Goal: Entertainment & Leisure: Consume media (video, audio)

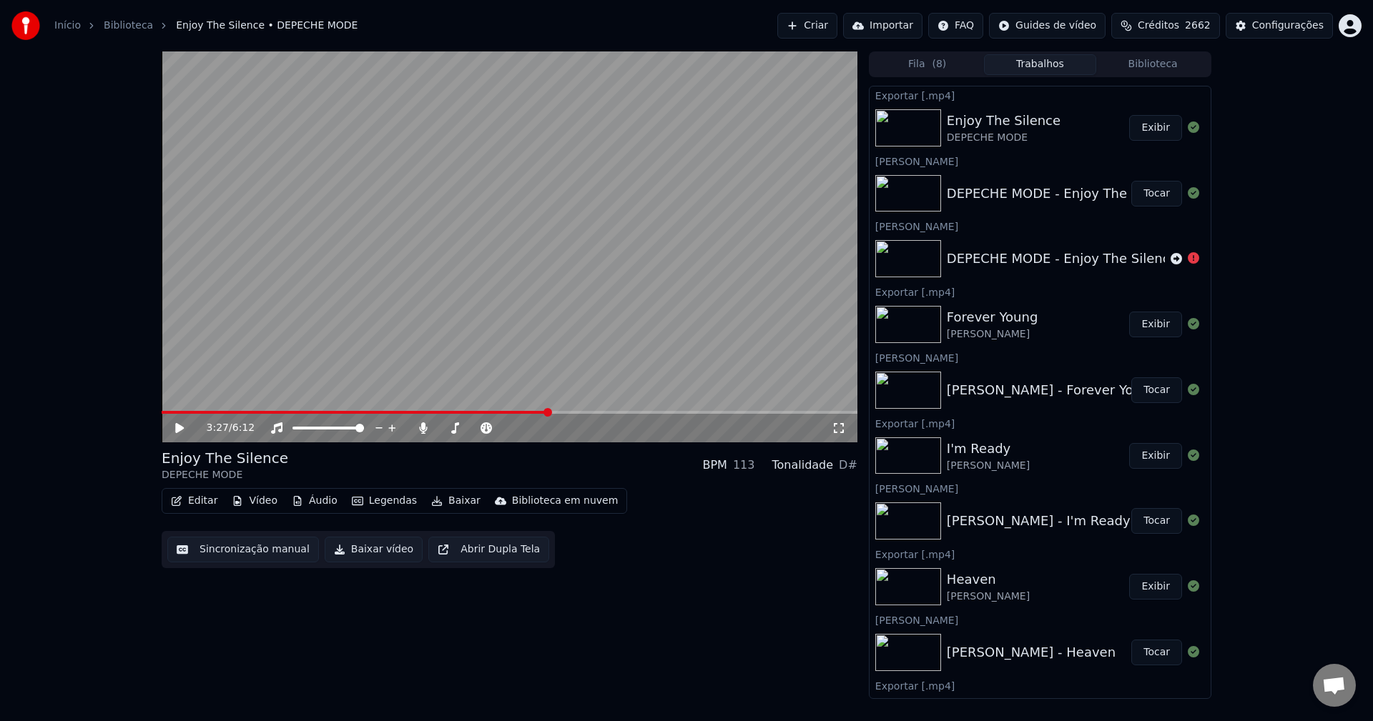
click at [802, 24] on button "Criar" at bounding box center [807, 26] width 60 height 26
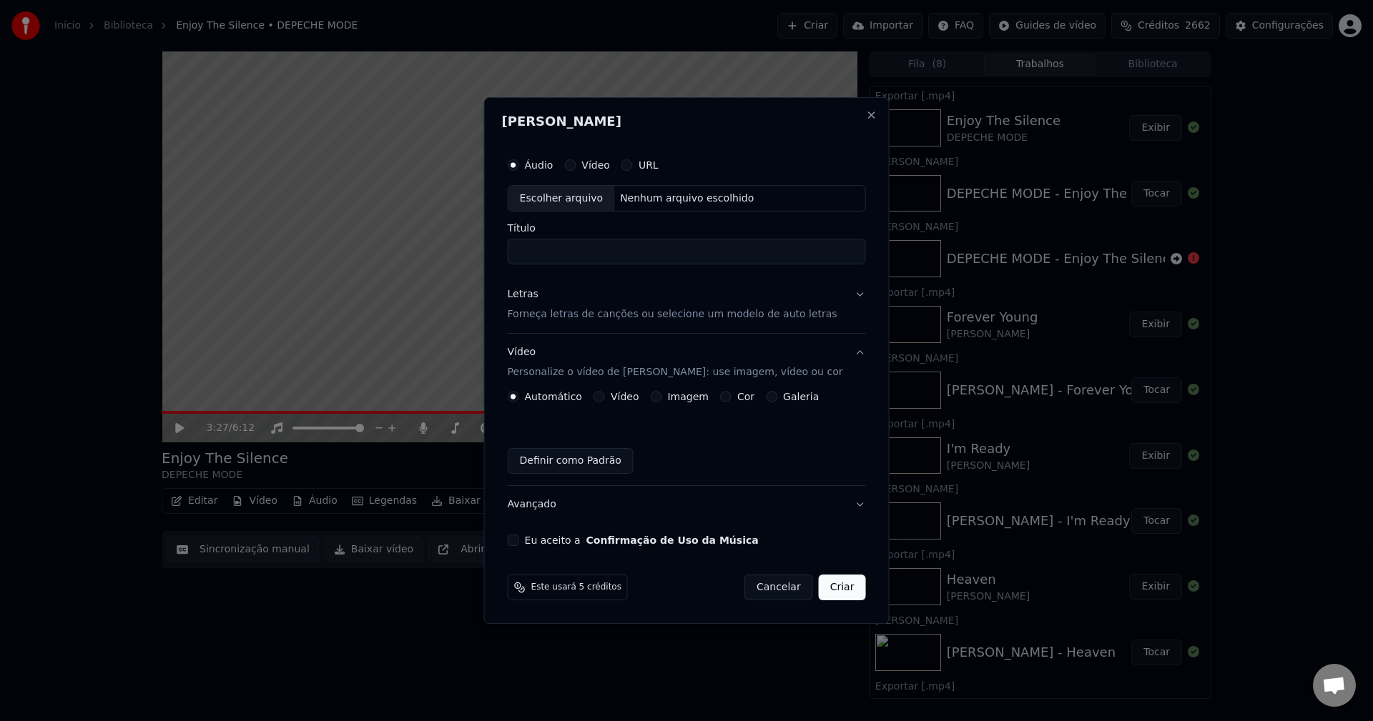
click at [571, 199] on div "Escolher arquivo" at bounding box center [561, 199] width 107 height 26
type input "**********"
click at [572, 314] on p "Forneça letras de canções ou selecione um modelo de auto letras" at bounding box center [673, 315] width 330 height 14
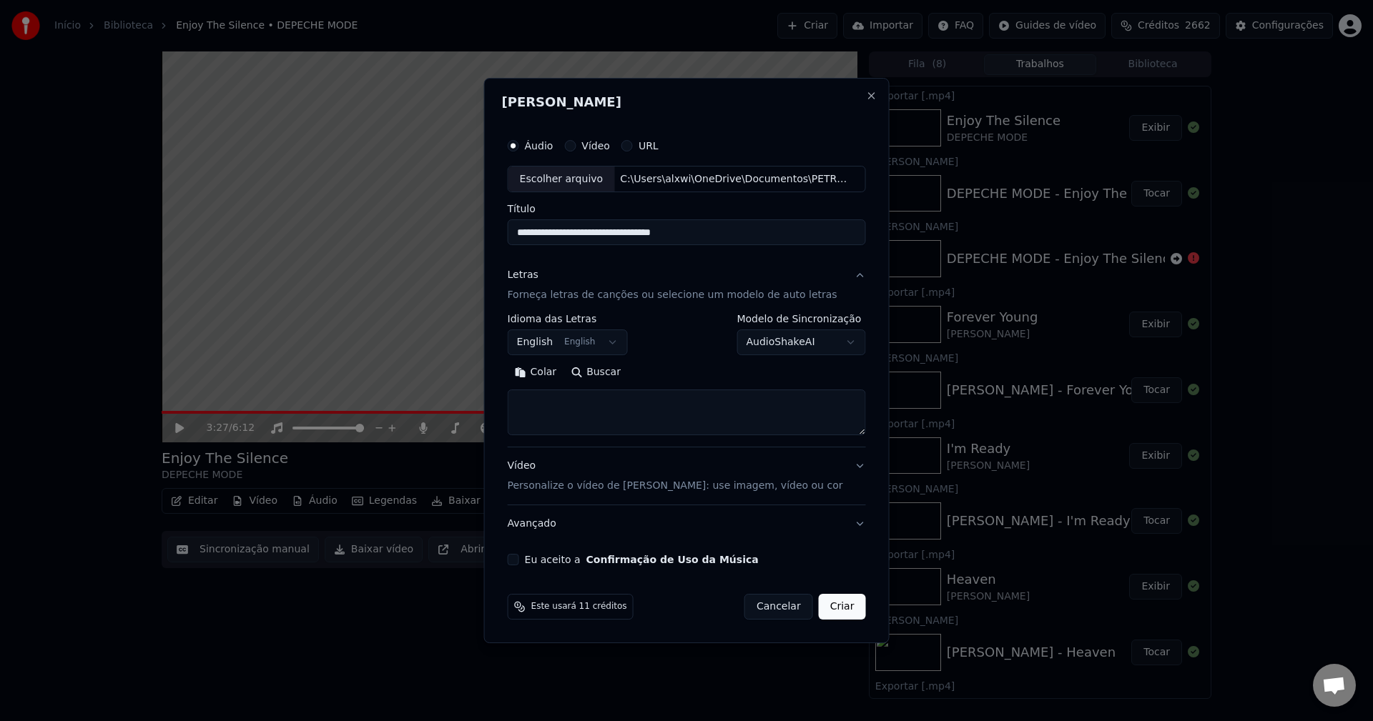
click at [599, 403] on textarea at bounding box center [687, 413] width 358 height 46
paste textarea "**********"
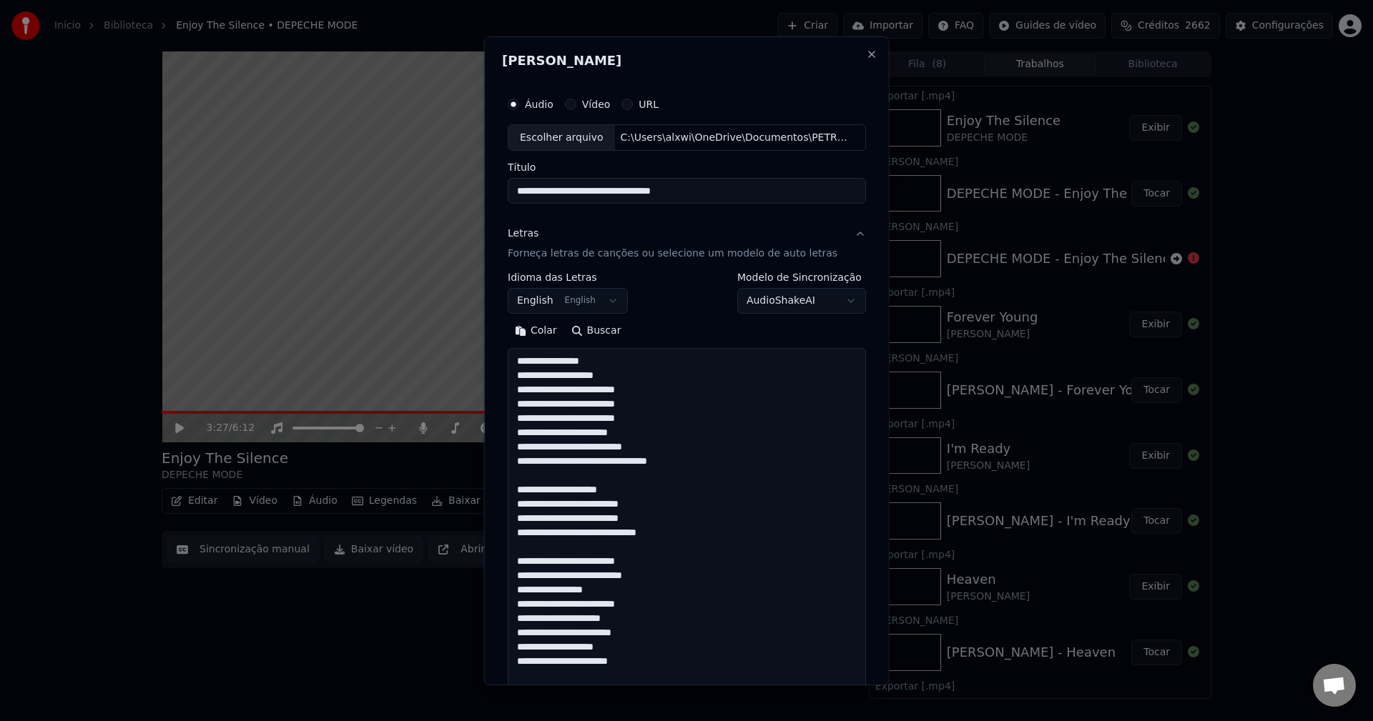
scroll to position [1233, 0]
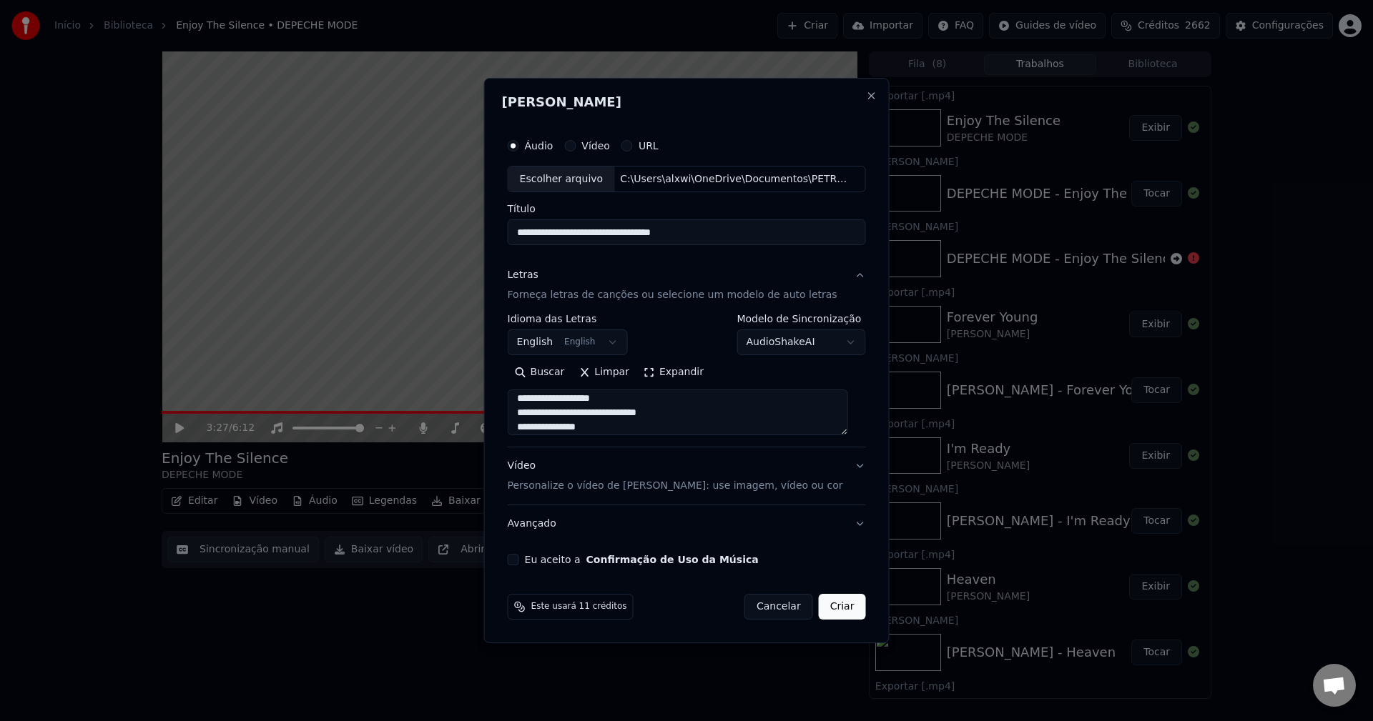
type textarea "**********"
click at [581, 491] on p "Personalize o vídeo de [PERSON_NAME]: use imagem, vídeo ou cor" at bounding box center [675, 486] width 335 height 14
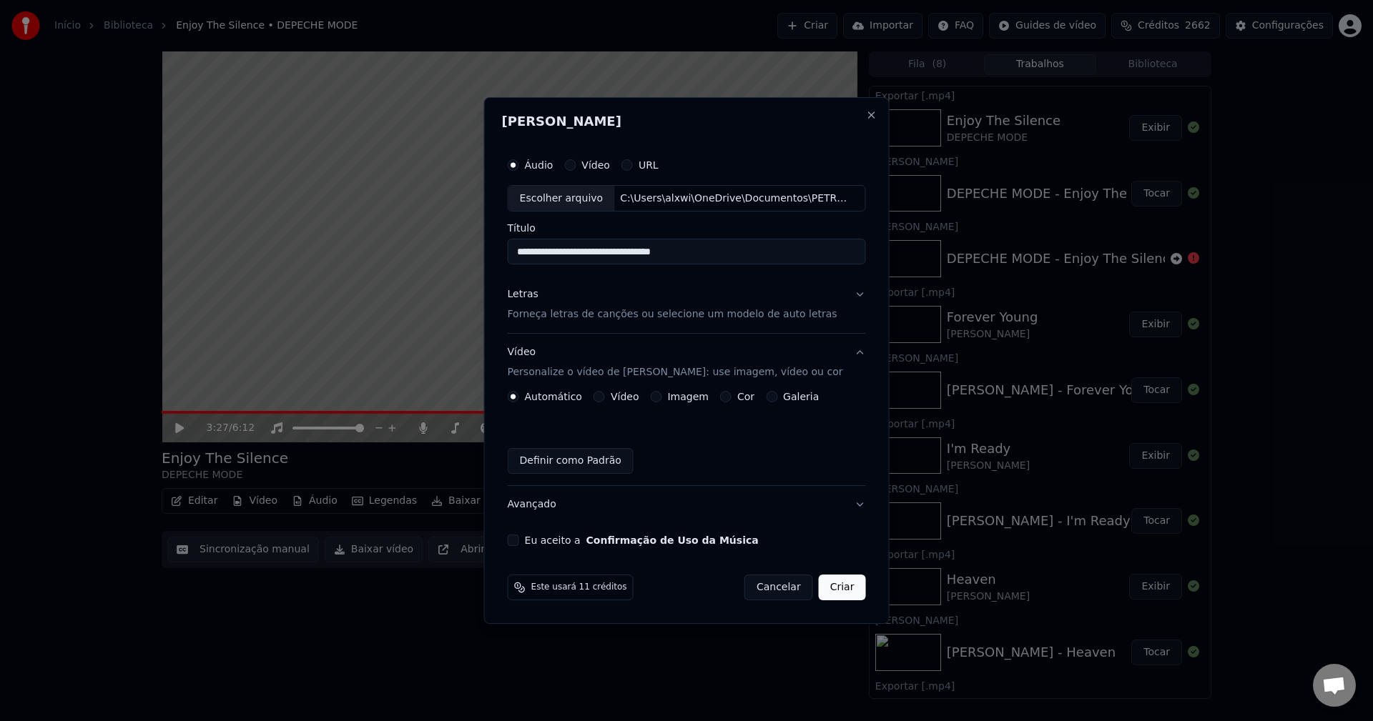
click at [660, 397] on button "Imagem" at bounding box center [655, 396] width 11 height 11
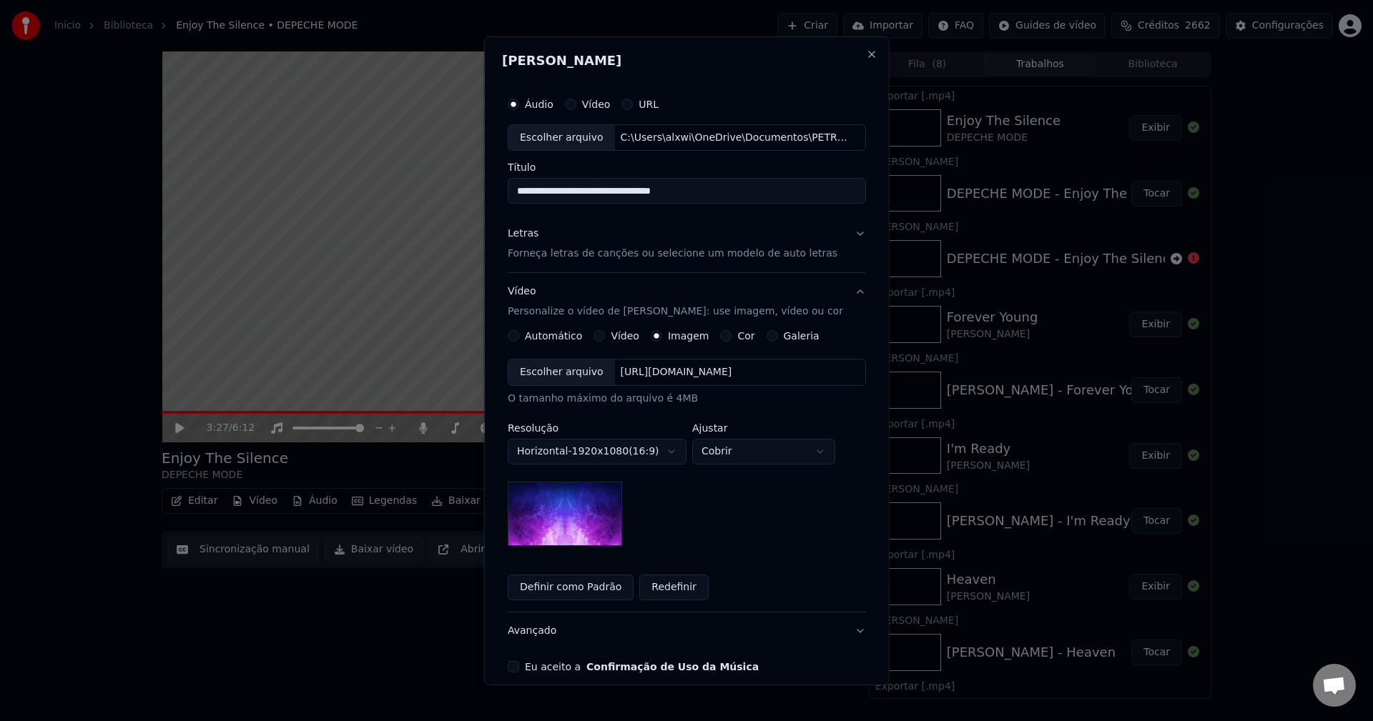
click at [583, 370] on div "Escolher arquivo" at bounding box center [561, 373] width 107 height 26
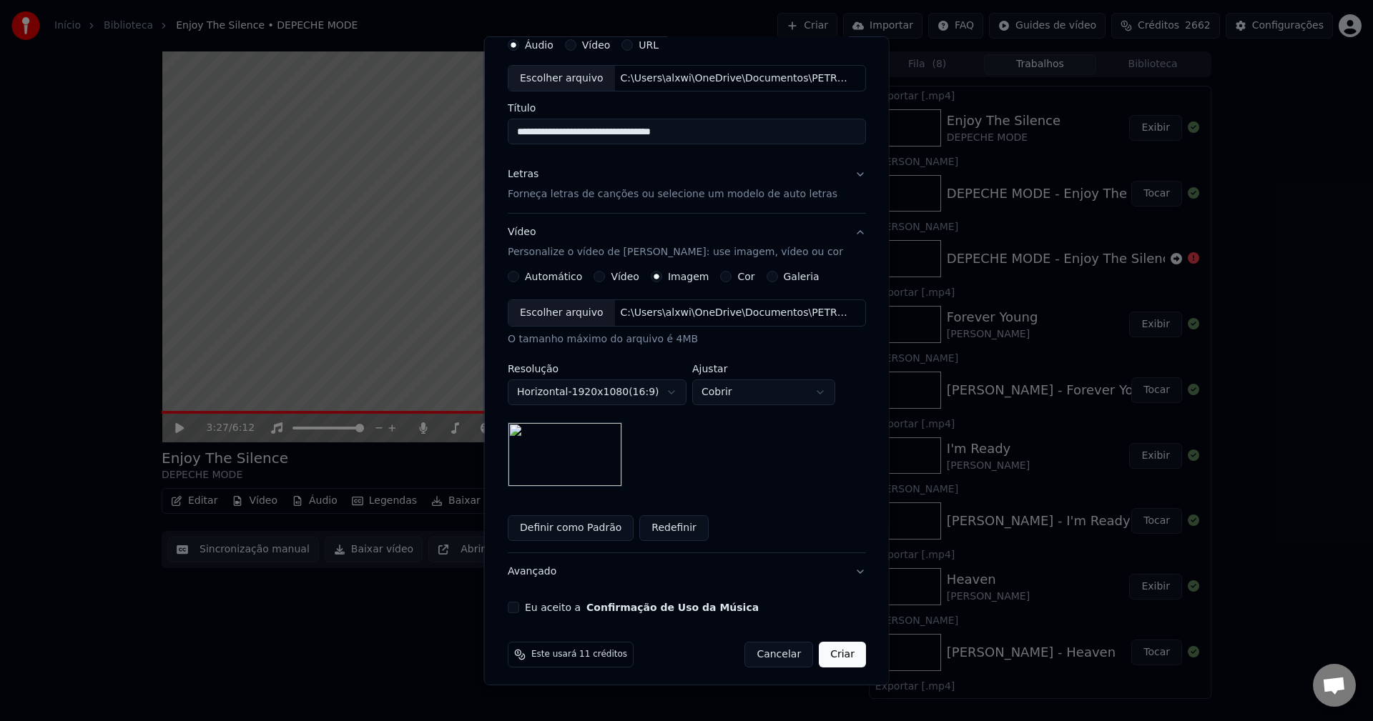
scroll to position [65, 0]
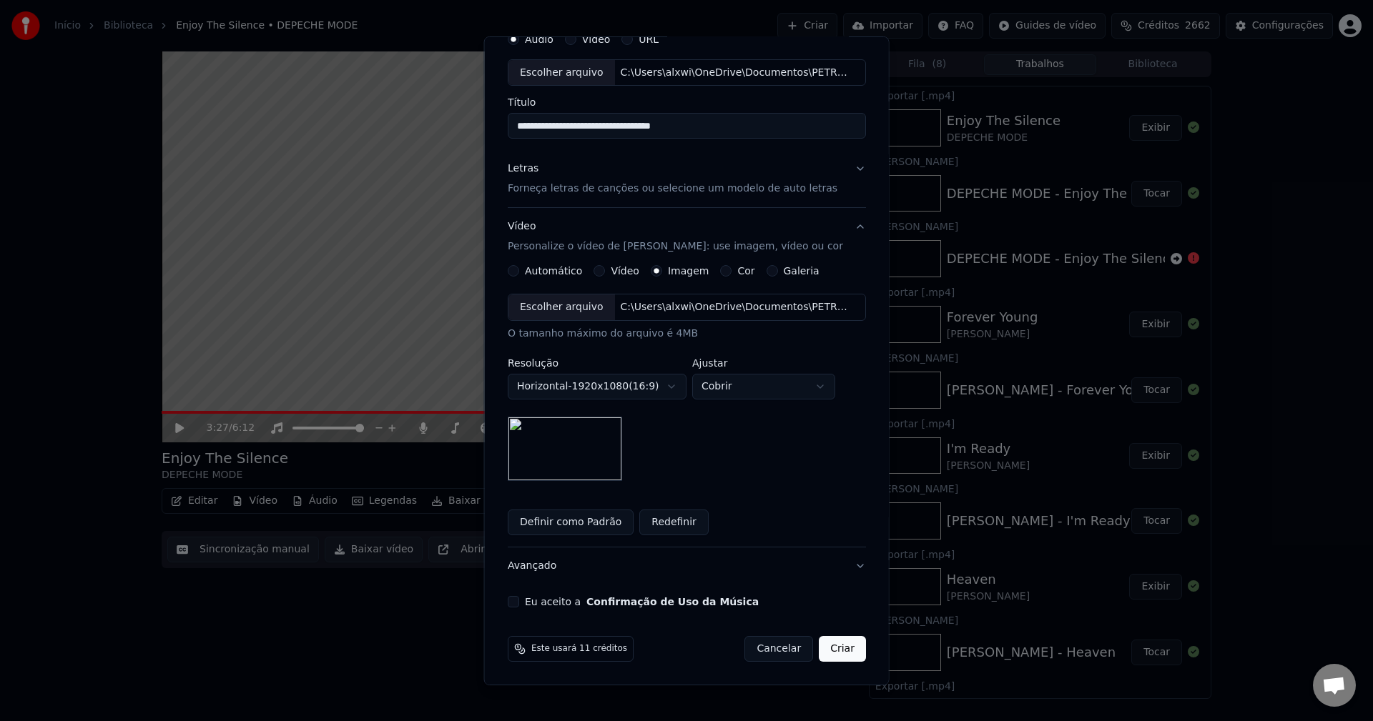
click at [517, 602] on button "Eu aceito a Confirmação de Uso da Música" at bounding box center [513, 601] width 11 height 11
click at [832, 647] on button "Criar" at bounding box center [842, 649] width 47 height 26
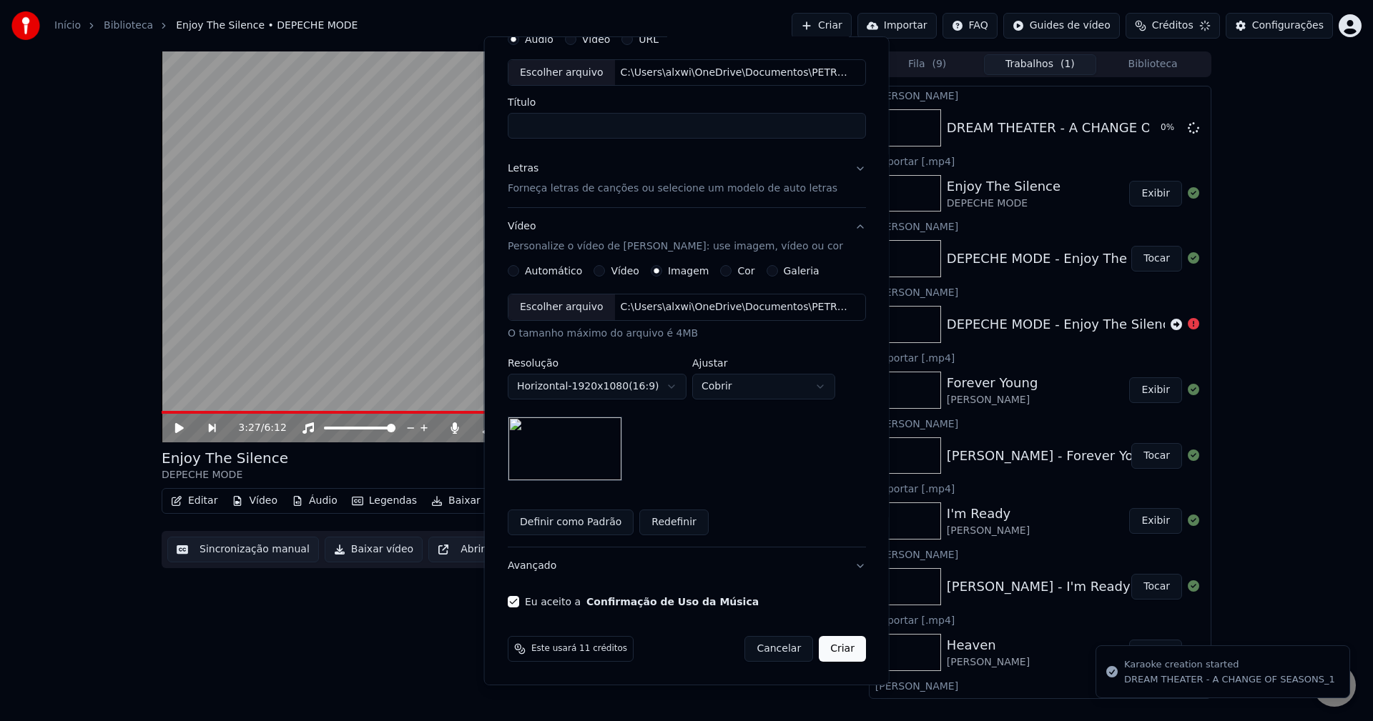
scroll to position [0, 0]
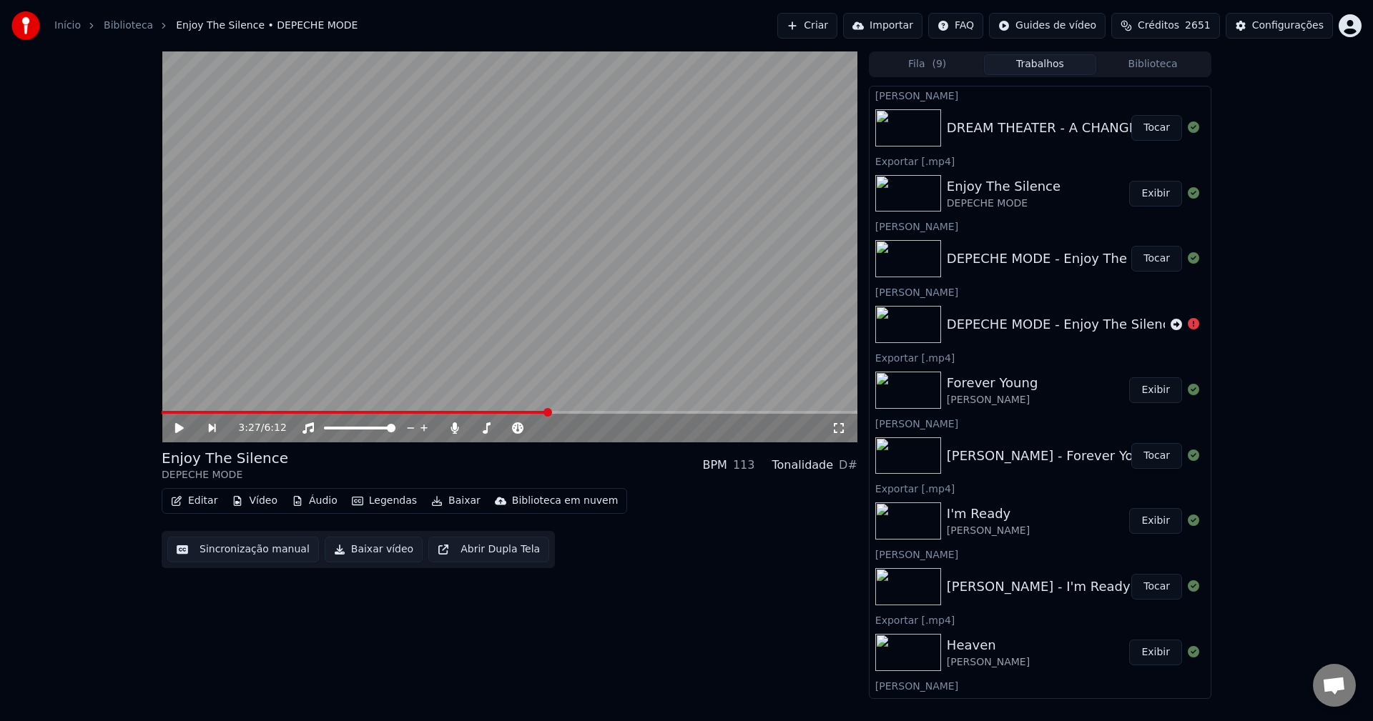
click at [1141, 134] on button "Tocar" at bounding box center [1156, 128] width 51 height 26
click at [162, 413] on span at bounding box center [166, 412] width 9 height 9
click at [316, 408] on span at bounding box center [318, 412] width 9 height 9
click at [363, 408] on span at bounding box center [364, 412] width 9 height 9
click at [380, 411] on span at bounding box center [382, 412] width 9 height 9
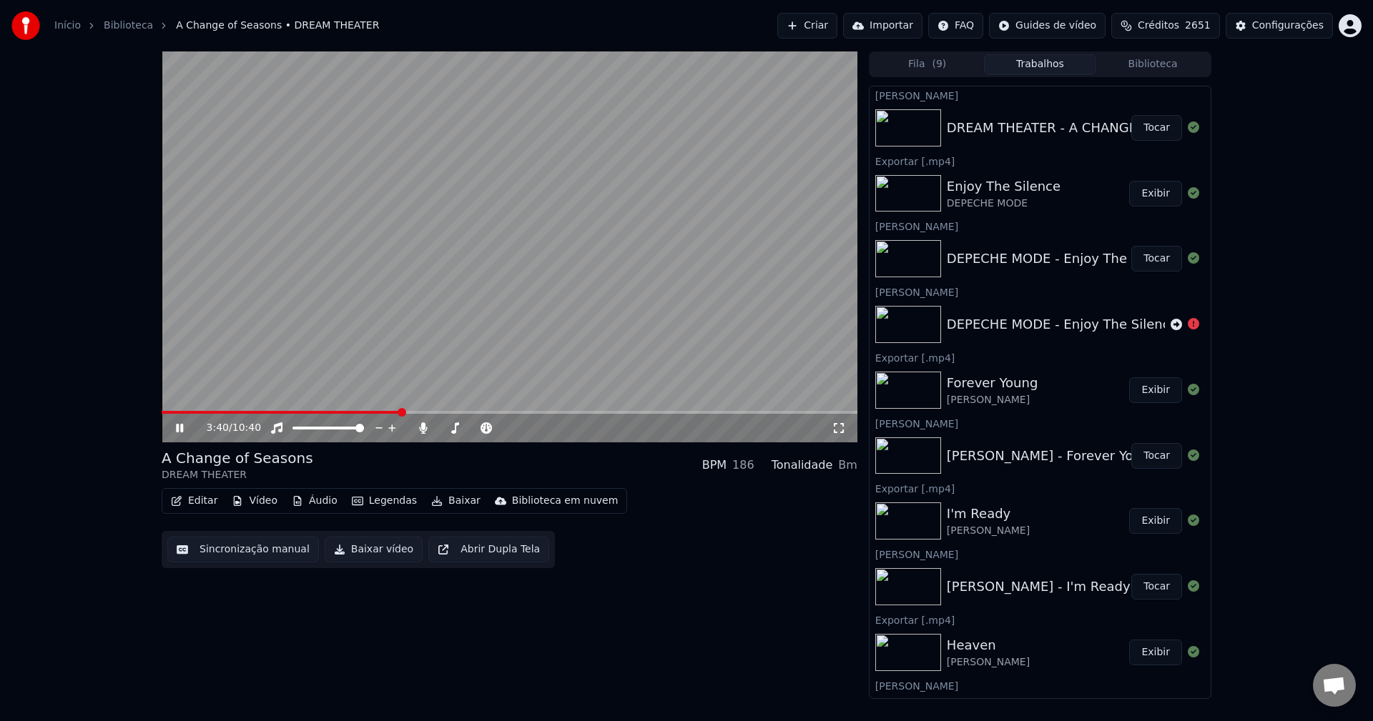
click at [406, 409] on span at bounding box center [402, 412] width 9 height 9
click at [426, 410] on span at bounding box center [425, 412] width 9 height 9
click at [443, 408] on span at bounding box center [438, 412] width 9 height 9
click at [180, 425] on icon at bounding box center [190, 428] width 34 height 11
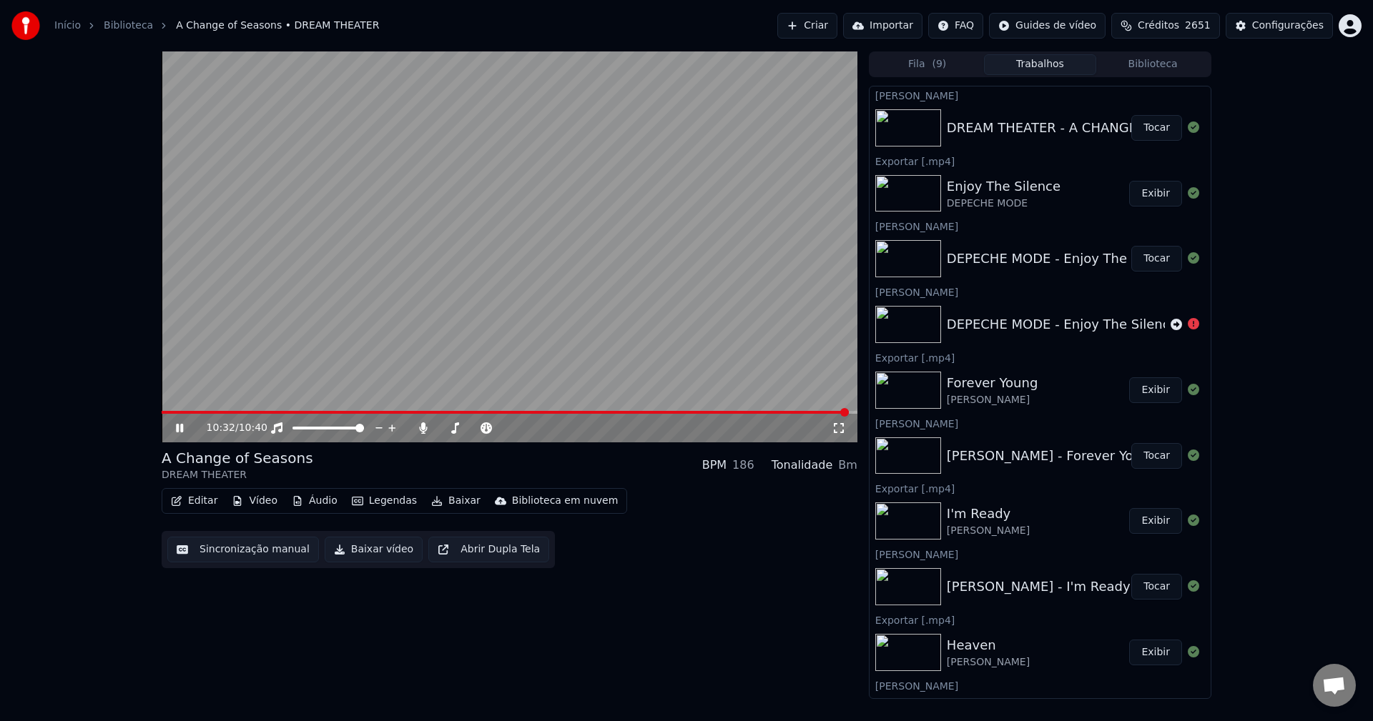
click at [431, 502] on icon "button" at bounding box center [436, 501] width 11 height 10
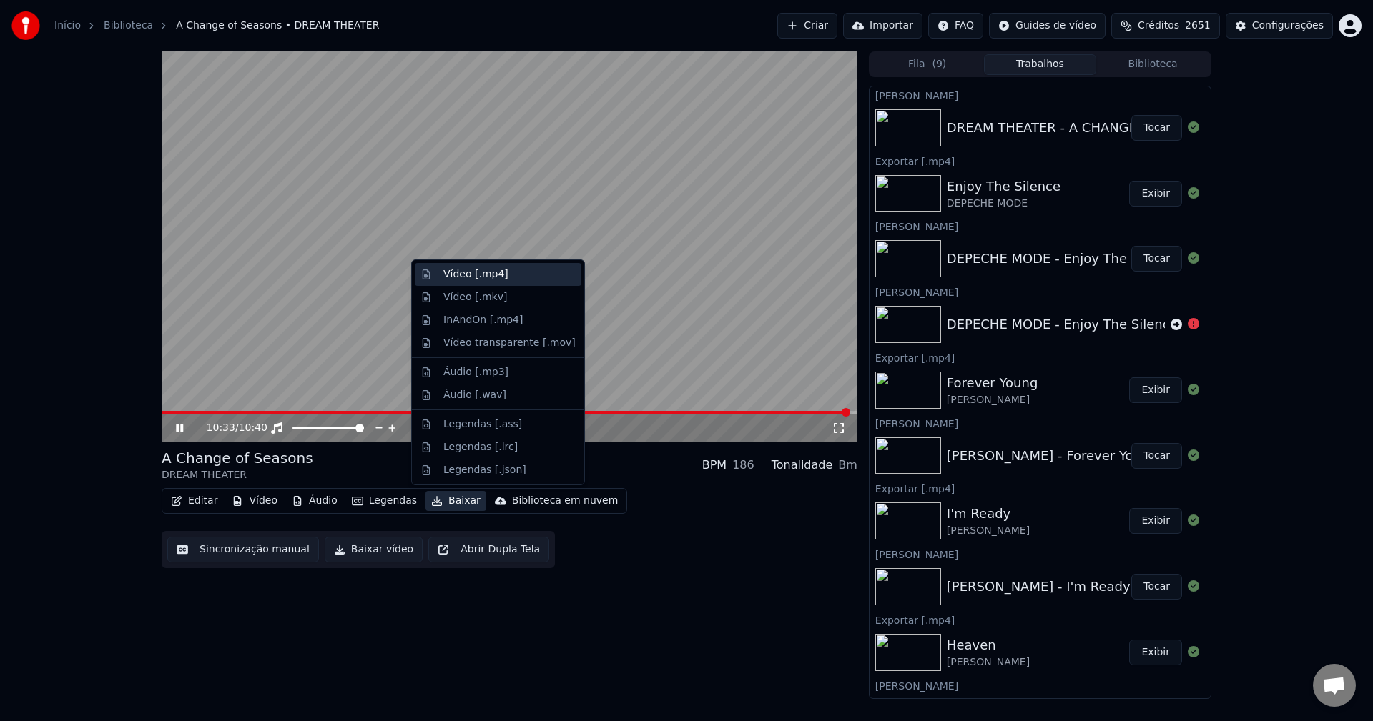
click at [478, 277] on div "Vídeo [.mp4]" at bounding box center [475, 274] width 65 height 14
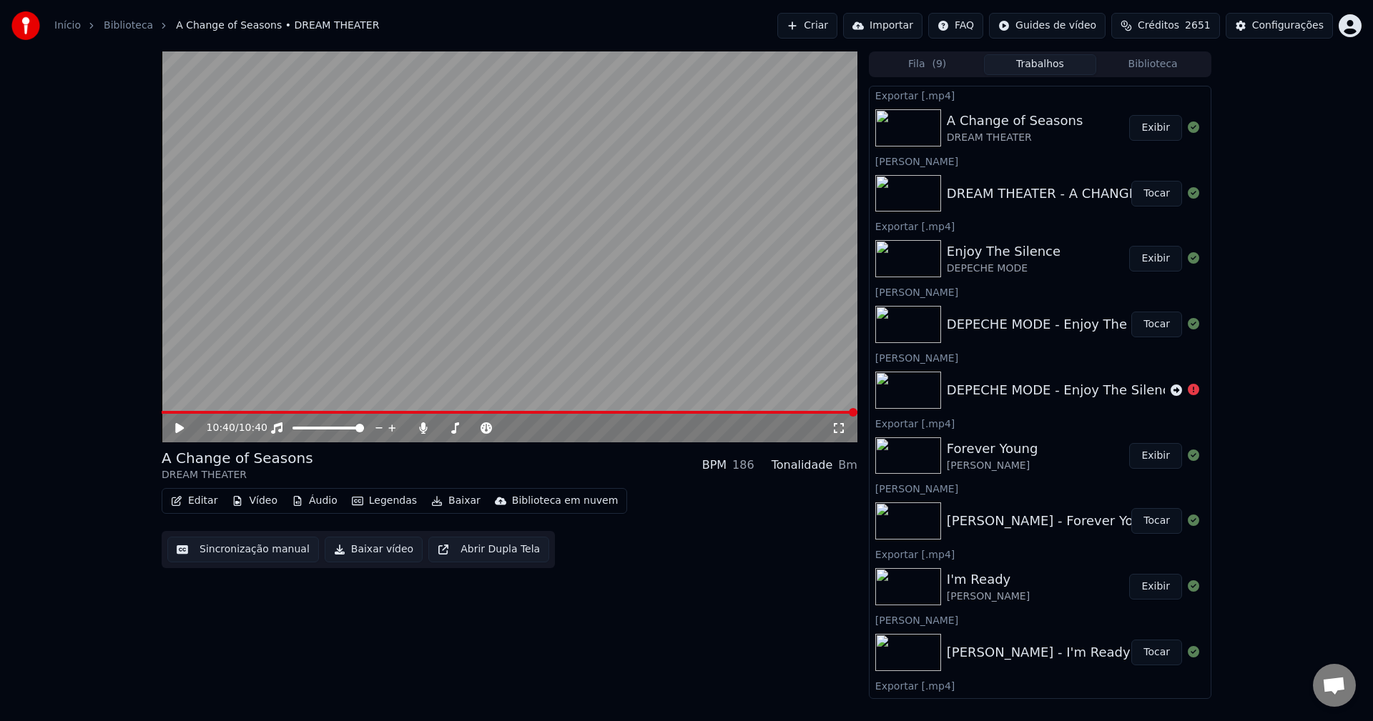
click at [813, 26] on button "Criar" at bounding box center [807, 26] width 60 height 26
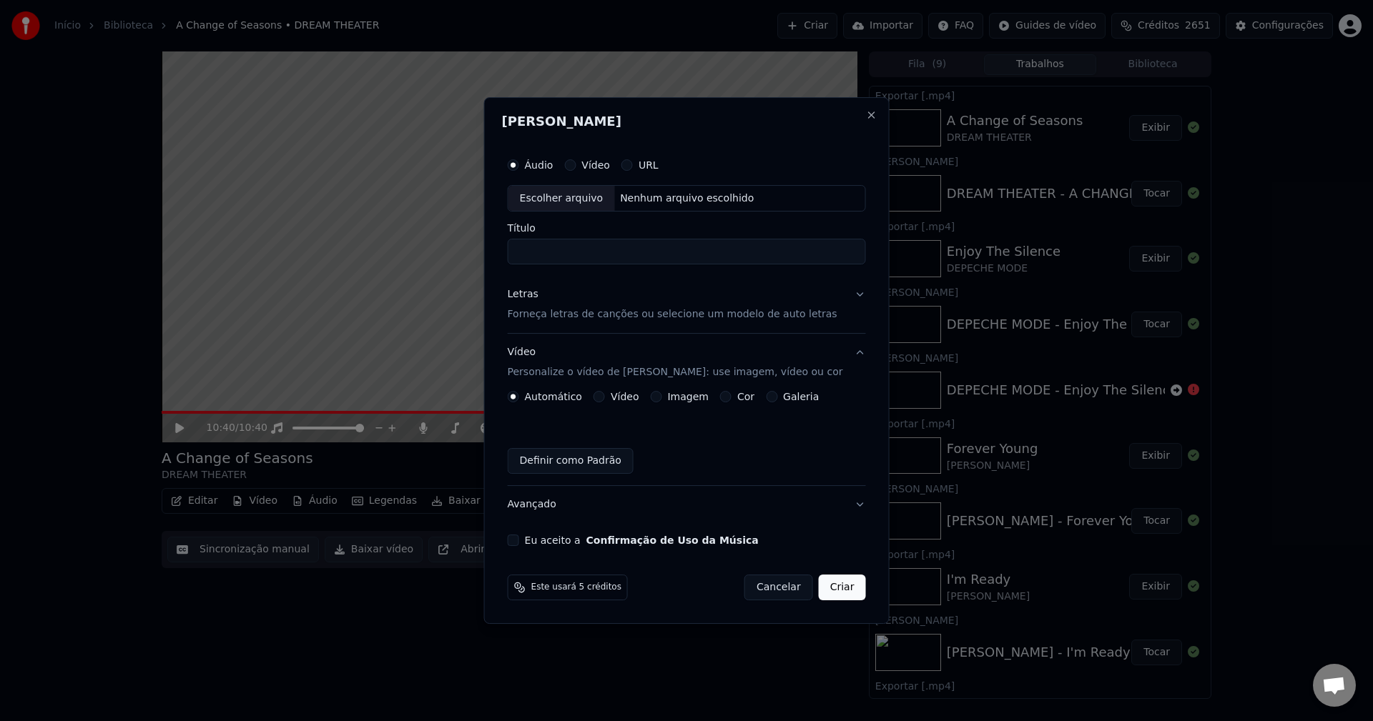
click at [563, 193] on div "Escolher arquivo" at bounding box center [561, 199] width 107 height 26
type input "**********"
click at [574, 319] on p "Forneça letras de canções ou selecione um modelo de auto letras" at bounding box center [673, 315] width 330 height 14
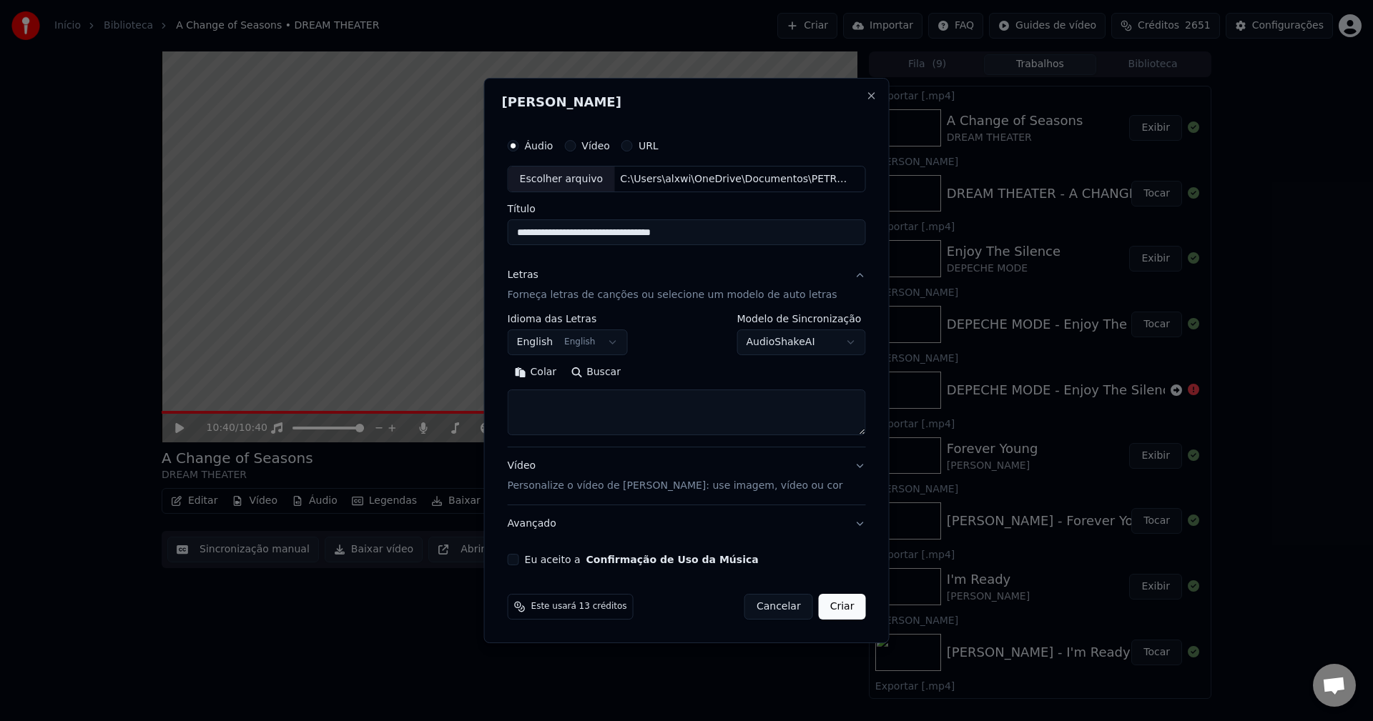
click at [578, 395] on textarea at bounding box center [687, 413] width 358 height 46
paste textarea "**********"
type textarea "**********"
click at [577, 486] on p "Personalize o vídeo de [PERSON_NAME]: use imagem, vídeo ou cor" at bounding box center [675, 486] width 335 height 14
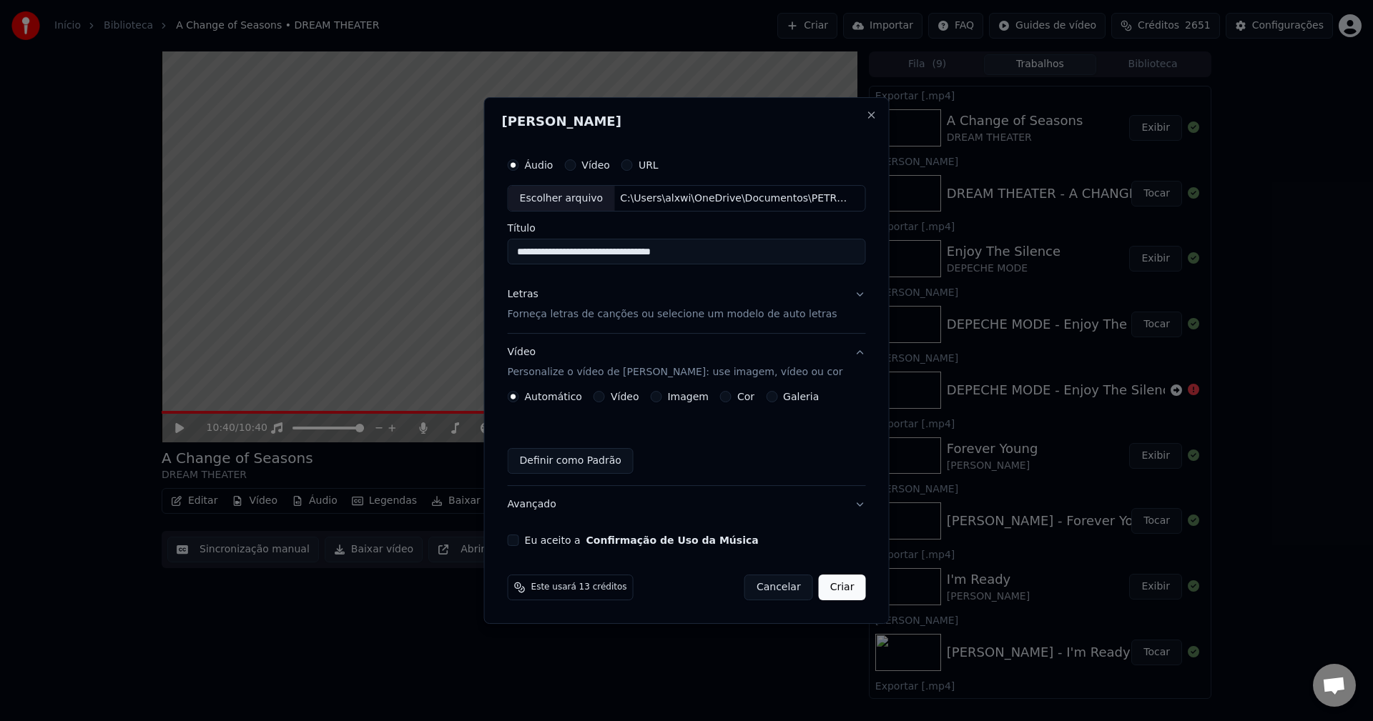
click at [661, 395] on button "Imagem" at bounding box center [655, 396] width 11 height 11
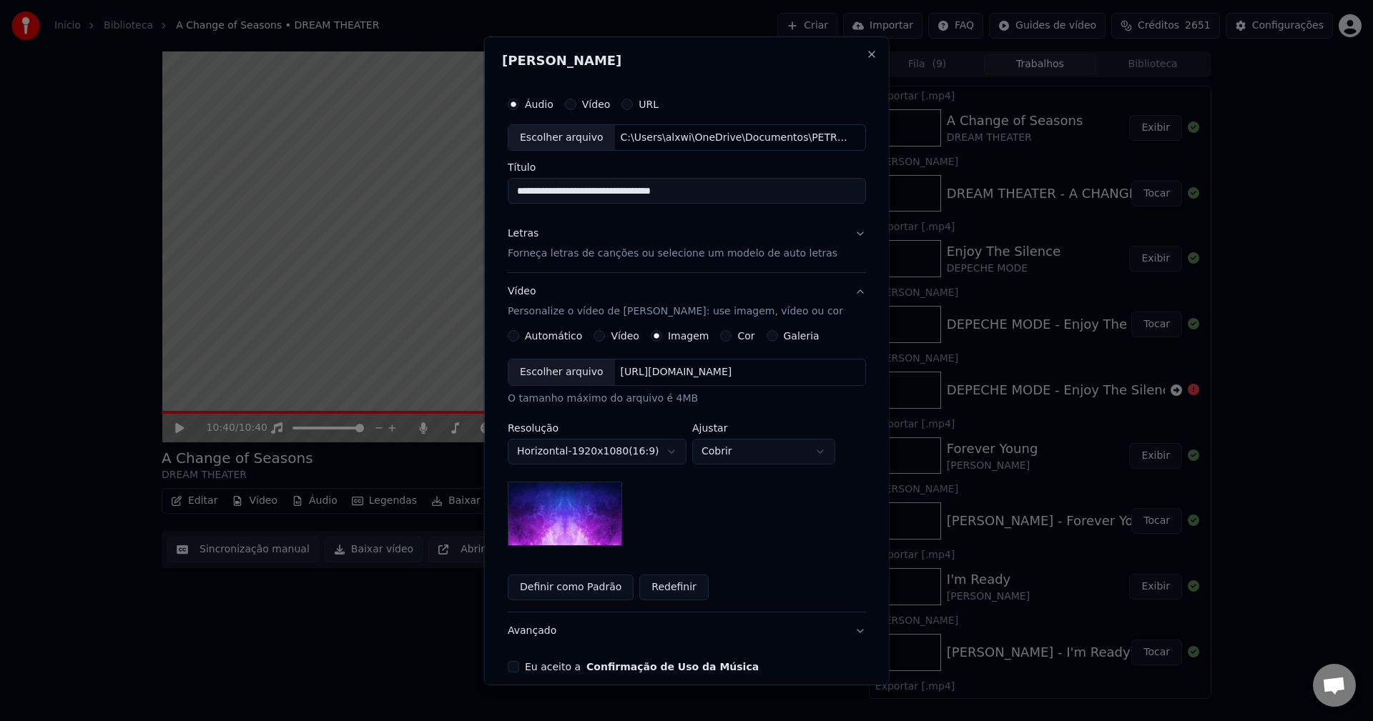
click at [571, 376] on div "Escolher arquivo" at bounding box center [561, 373] width 107 height 26
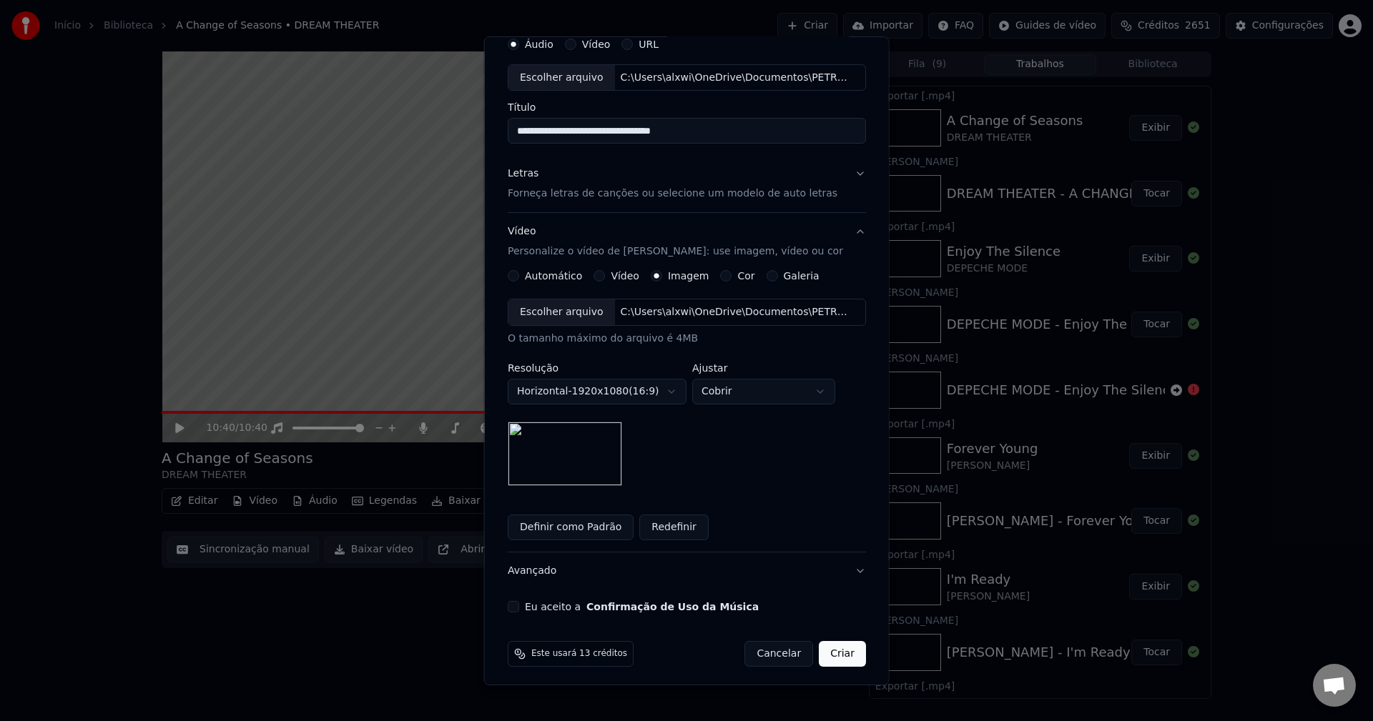
scroll to position [65, 0]
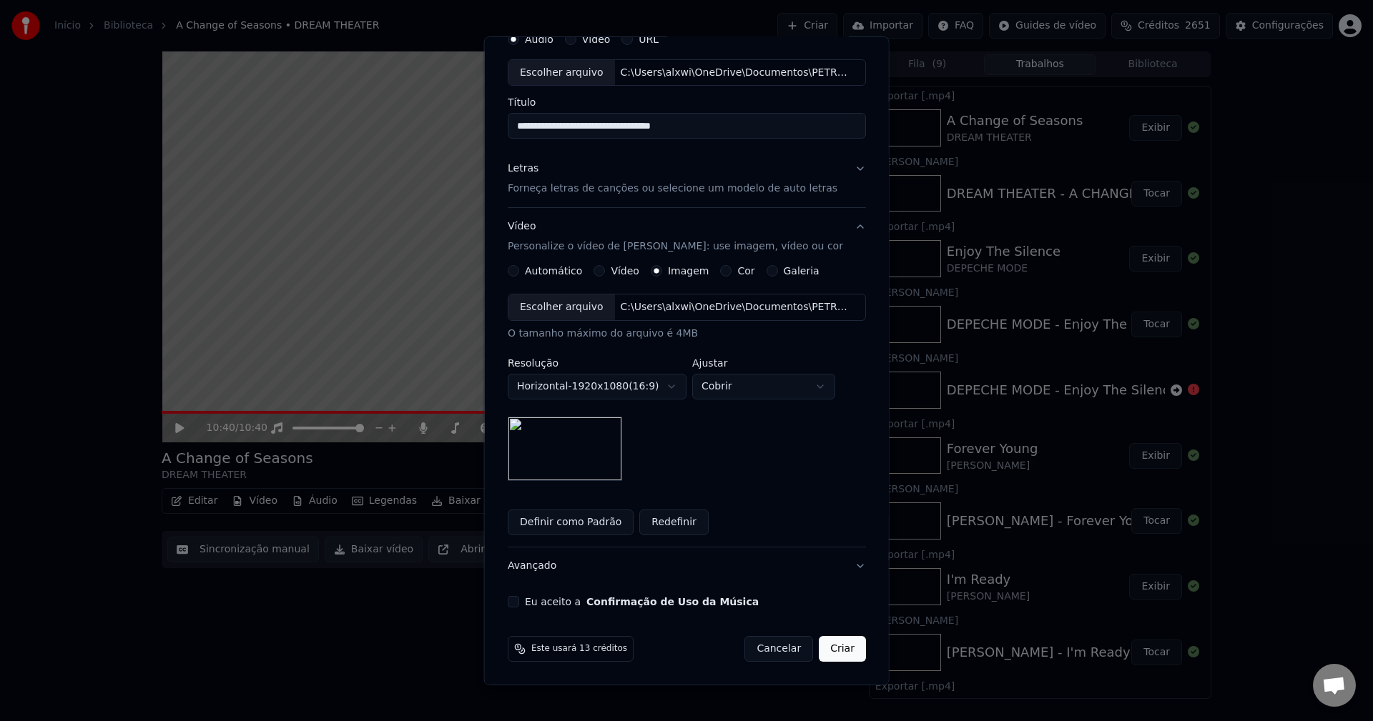
click at [519, 602] on button "Eu aceito a Confirmação de Uso da Música" at bounding box center [513, 601] width 11 height 11
click at [819, 651] on button "Criar" at bounding box center [842, 649] width 47 height 26
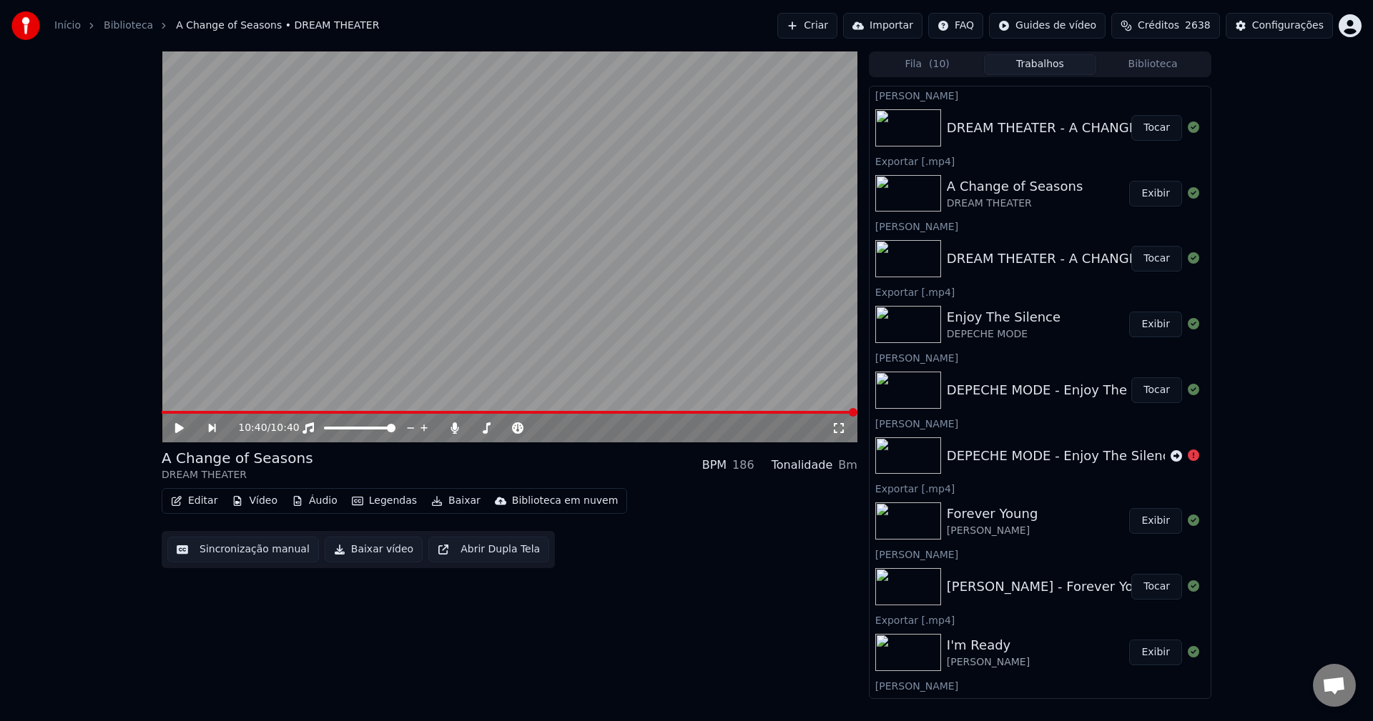
click at [1150, 124] on button "Tocar" at bounding box center [1156, 128] width 51 height 26
click at [210, 412] on span at bounding box center [207, 412] width 9 height 9
click at [245, 414] on span at bounding box center [241, 412] width 9 height 9
click at [264, 414] on span at bounding box center [266, 412] width 9 height 9
click at [275, 413] on span at bounding box center [277, 412] width 9 height 9
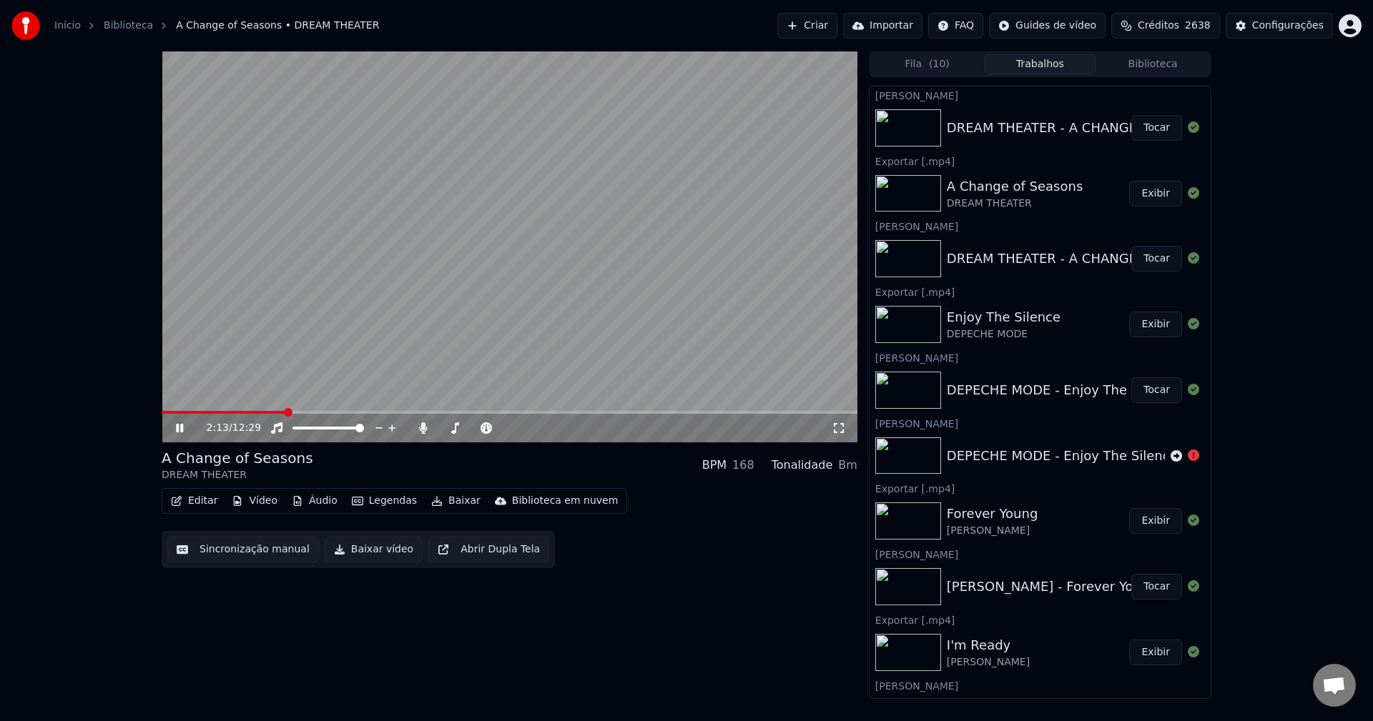
click at [285, 413] on span at bounding box center [288, 412] width 9 height 9
click at [300, 413] on span at bounding box center [302, 412] width 9 height 9
click at [315, 410] on span at bounding box center [318, 412] width 9 height 9
click at [531, 413] on span at bounding box center [530, 412] width 9 height 9
click at [550, 413] on span at bounding box center [545, 412] width 9 height 9
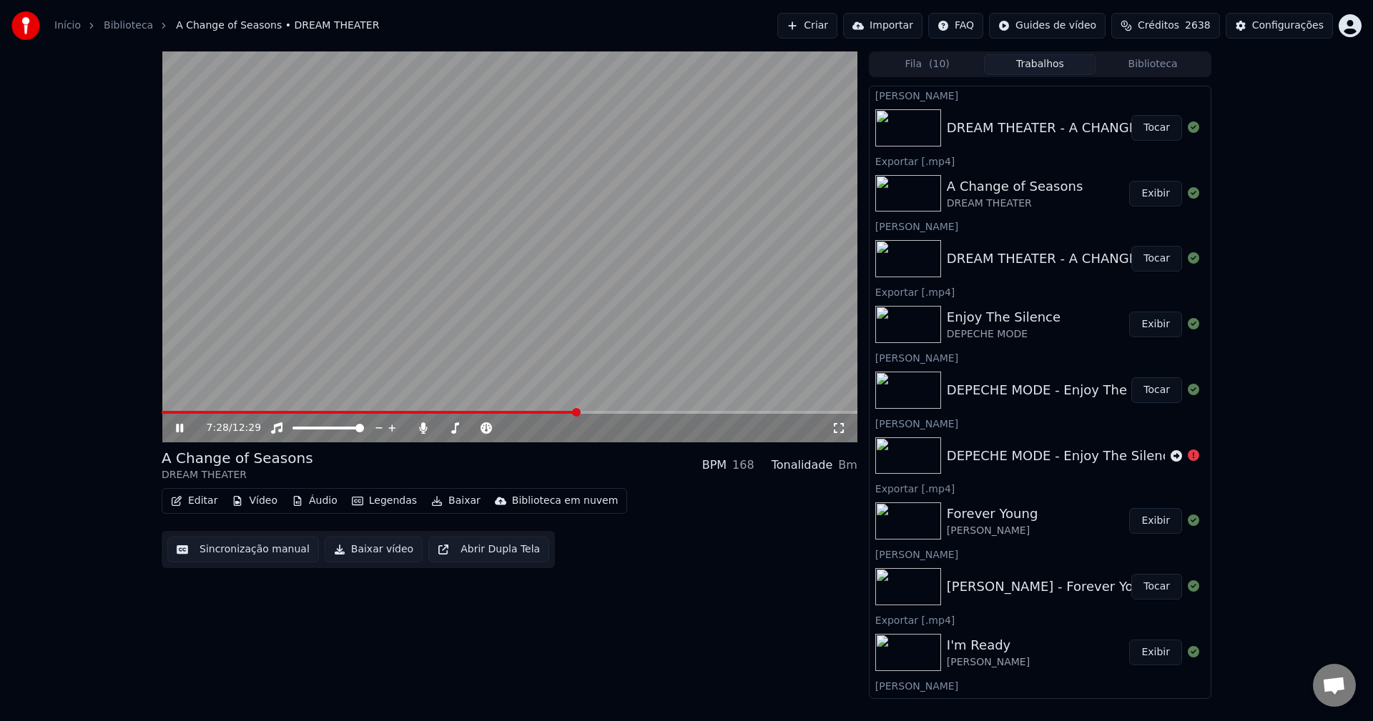
click at [581, 412] on span at bounding box center [576, 412] width 9 height 9
click at [609, 410] on span at bounding box center [608, 412] width 9 height 9
click at [619, 412] on span at bounding box center [616, 412] width 9 height 9
click at [626, 412] on span at bounding box center [623, 412] width 9 height 9
click at [637, 412] on span at bounding box center [633, 412] width 9 height 9
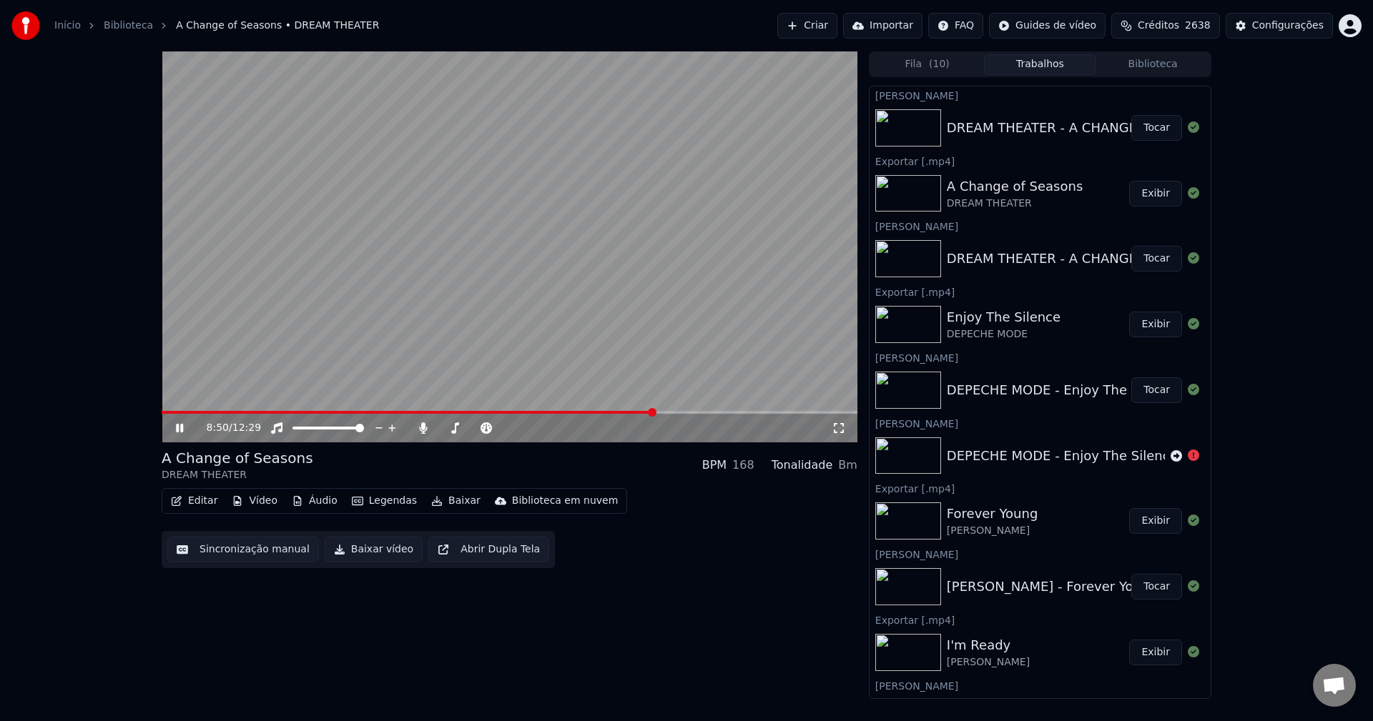
click at [654, 413] on span at bounding box center [652, 412] width 9 height 9
click at [660, 411] on span at bounding box center [657, 412] width 9 height 9
click at [671, 412] on span at bounding box center [669, 412] width 9 height 9
click at [693, 410] on span at bounding box center [690, 412] width 9 height 9
click at [712, 408] on span at bounding box center [709, 412] width 9 height 9
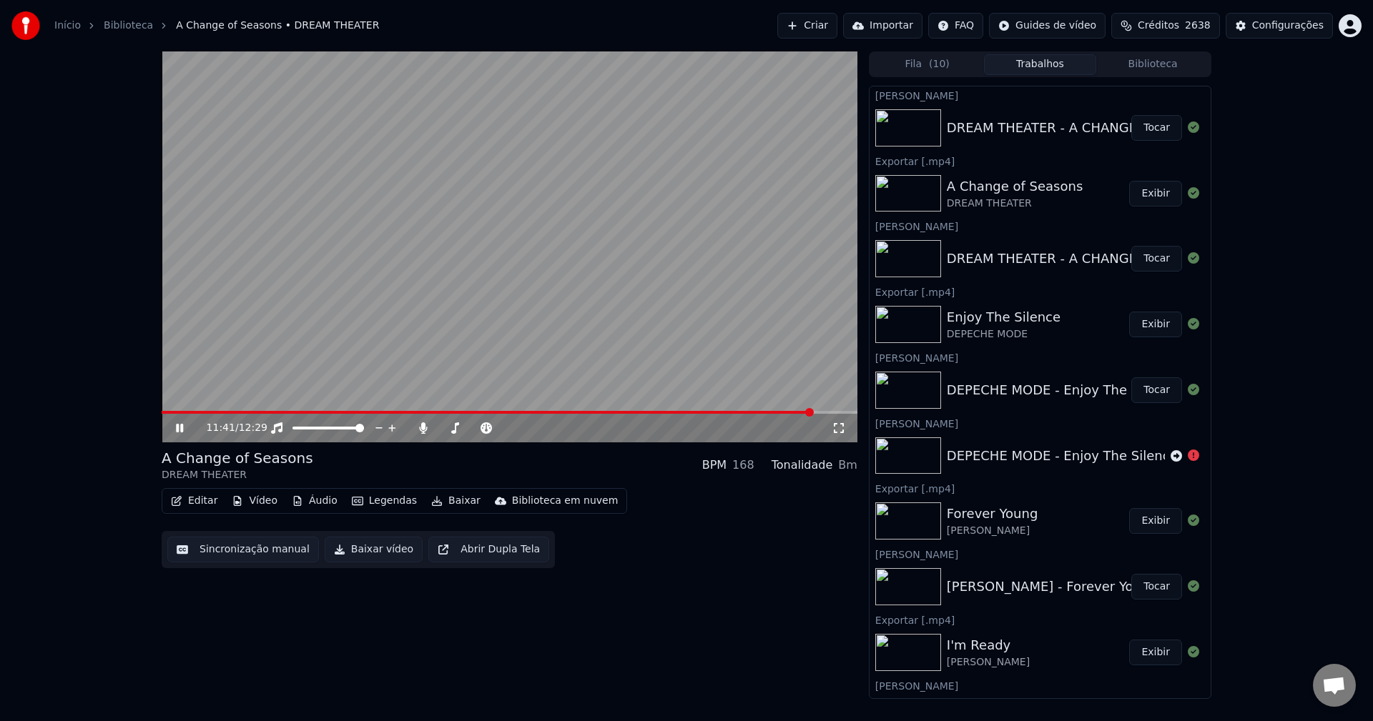
click at [449, 501] on button "Baixar" at bounding box center [455, 501] width 61 height 20
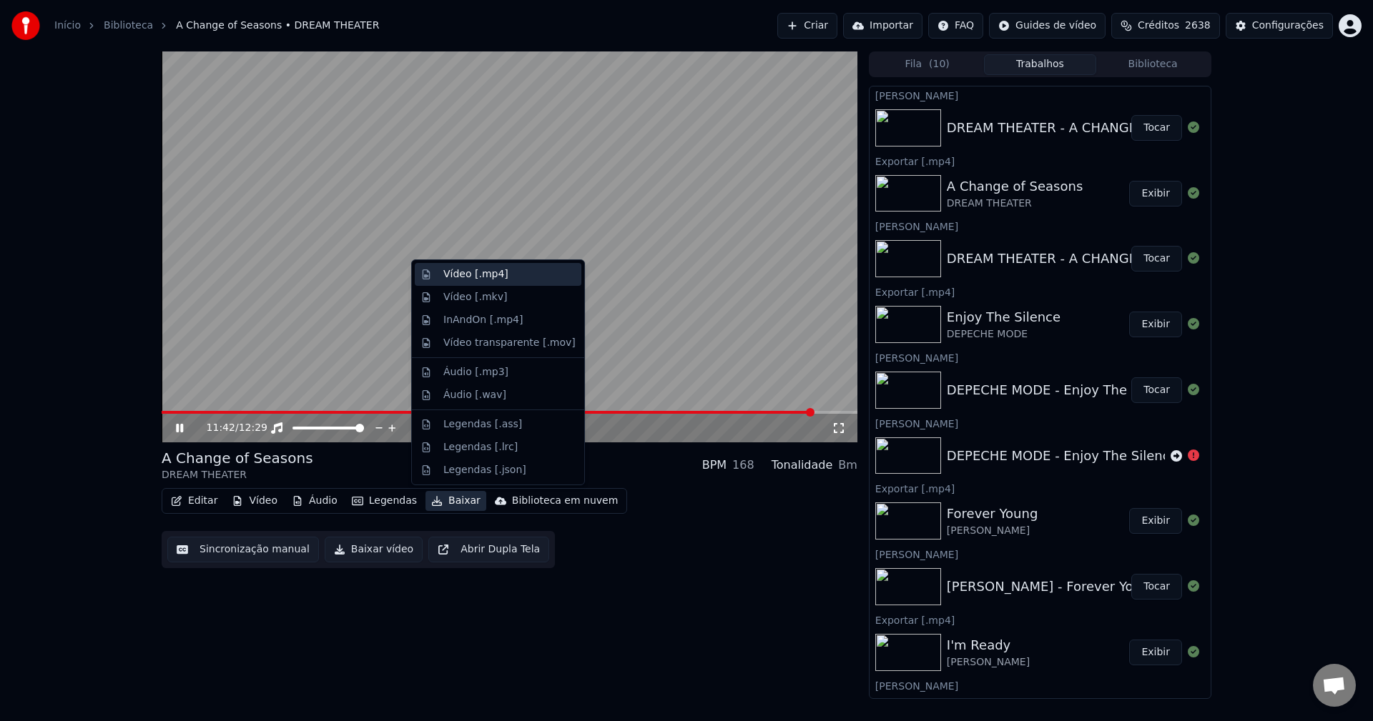
click at [478, 280] on div "Vídeo [.mp4]" at bounding box center [475, 274] width 65 height 14
